Goal: Transaction & Acquisition: Obtain resource

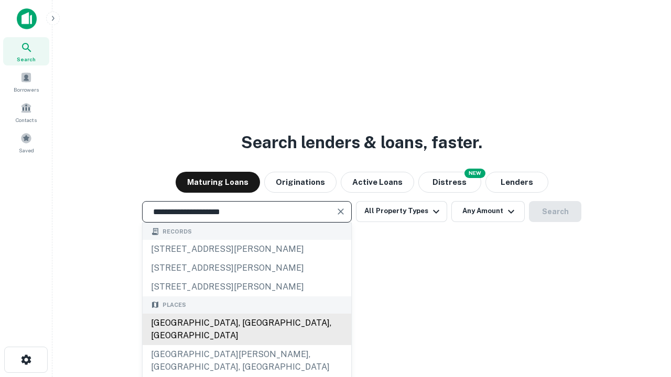
click at [246, 345] on div "Santa Monica, CA, USA" at bounding box center [247, 329] width 209 height 31
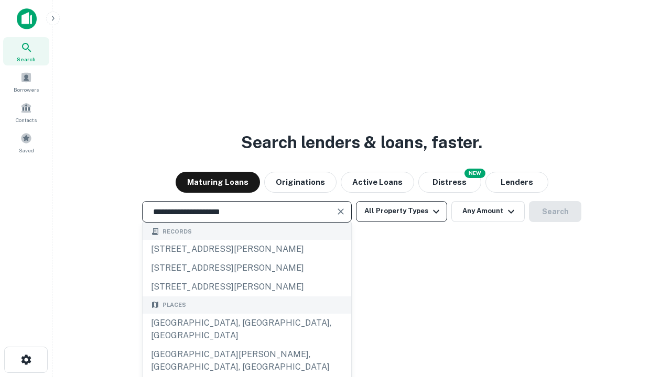
type input "**********"
click at [402, 211] on button "All Property Types" at bounding box center [401, 211] width 91 height 21
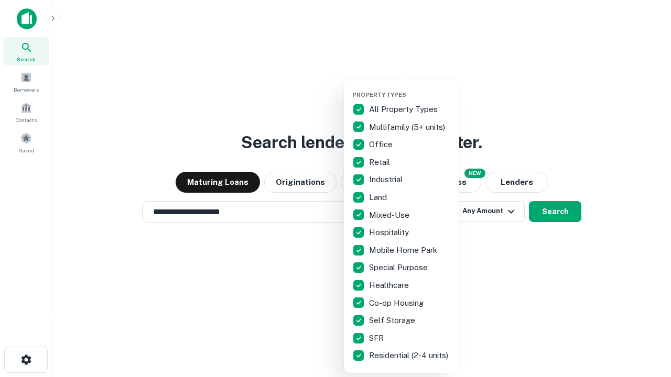
click at [410, 88] on button "button" at bounding box center [409, 88] width 115 height 1
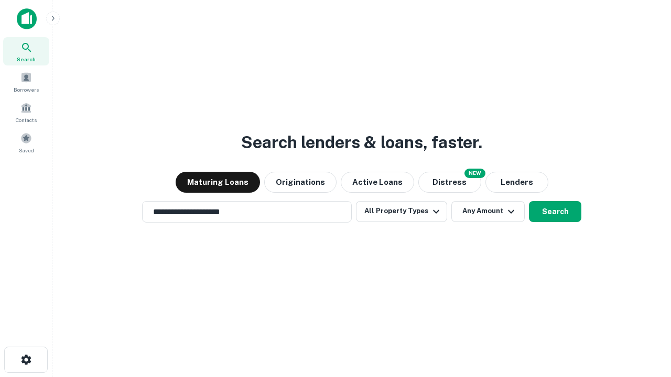
scroll to position [16, 0]
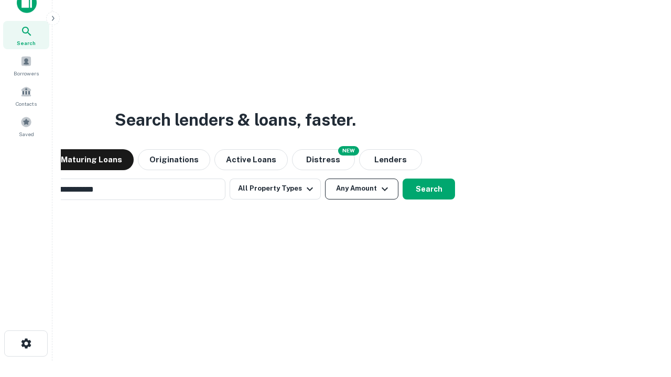
click at [325, 179] on button "Any Amount" at bounding box center [361, 189] width 73 height 21
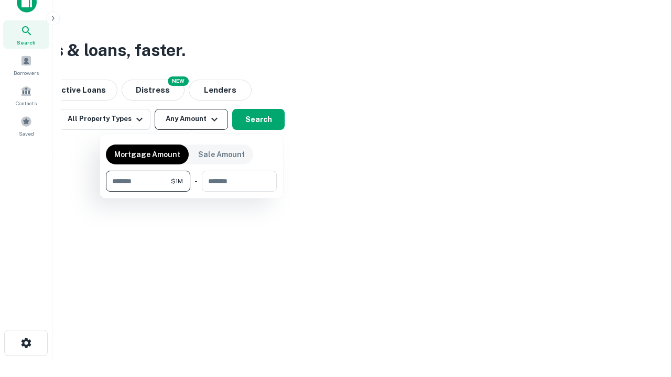
type input "*******"
click at [191, 192] on button "button" at bounding box center [191, 192] width 171 height 1
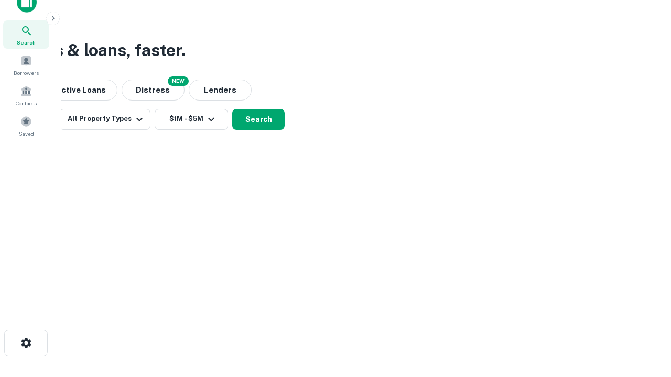
scroll to position [6, 193]
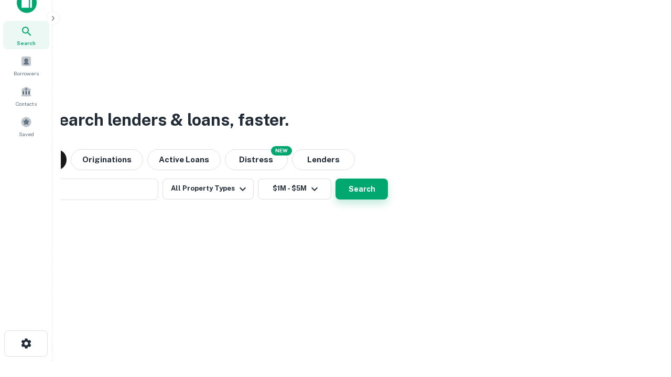
click at [336, 179] on button "Search" at bounding box center [362, 189] width 52 height 21
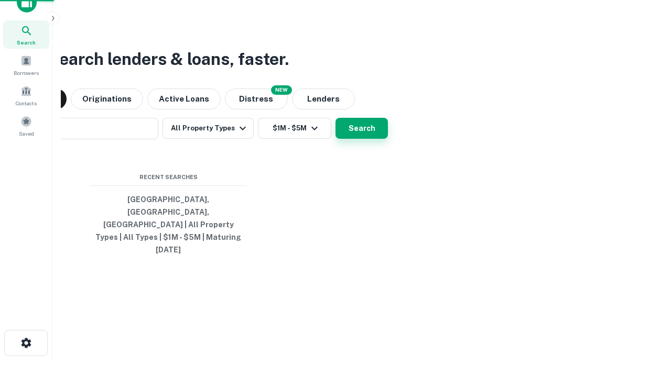
scroll to position [28, 297]
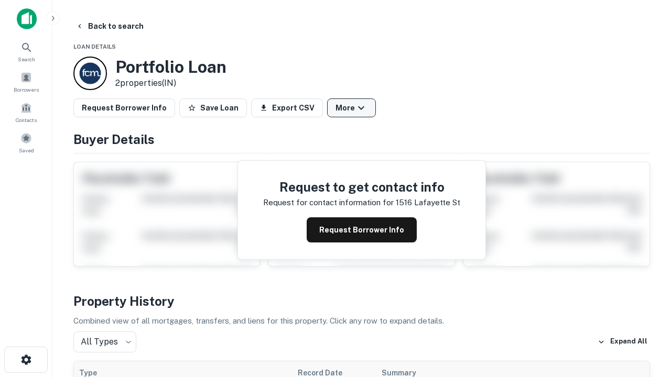
click at [351, 108] on button "More" at bounding box center [351, 108] width 49 height 19
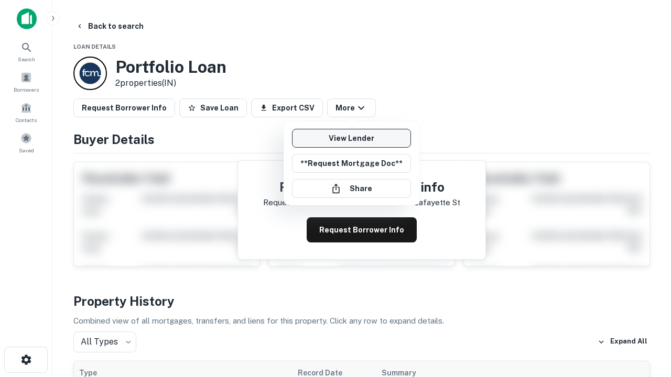
click at [351, 138] on link "View Lender" at bounding box center [351, 138] width 119 height 19
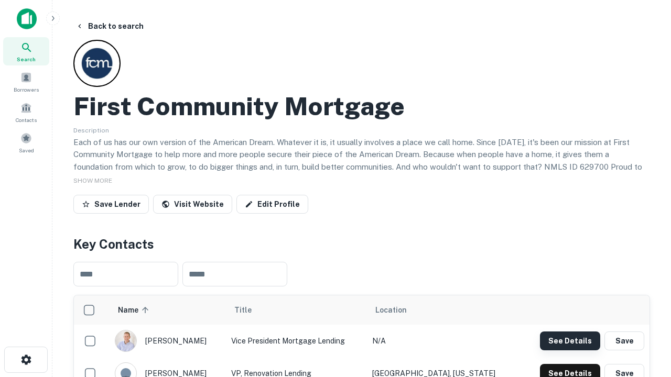
click at [570, 341] on button "See Details" at bounding box center [570, 341] width 60 height 19
click at [26, 360] on icon "button" at bounding box center [26, 360] width 13 height 13
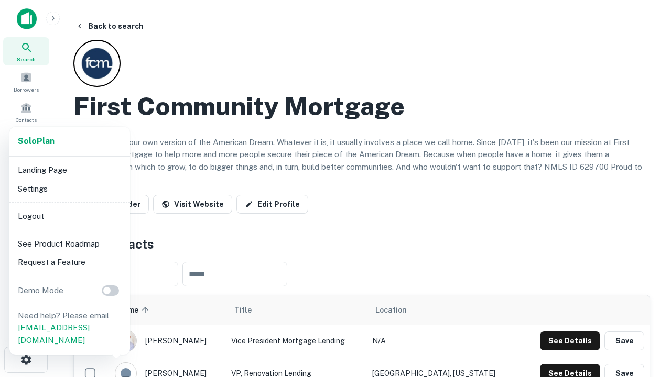
click at [69, 216] on li "Logout" at bounding box center [70, 216] width 112 height 19
